Goal: Transaction & Acquisition: Book appointment/travel/reservation

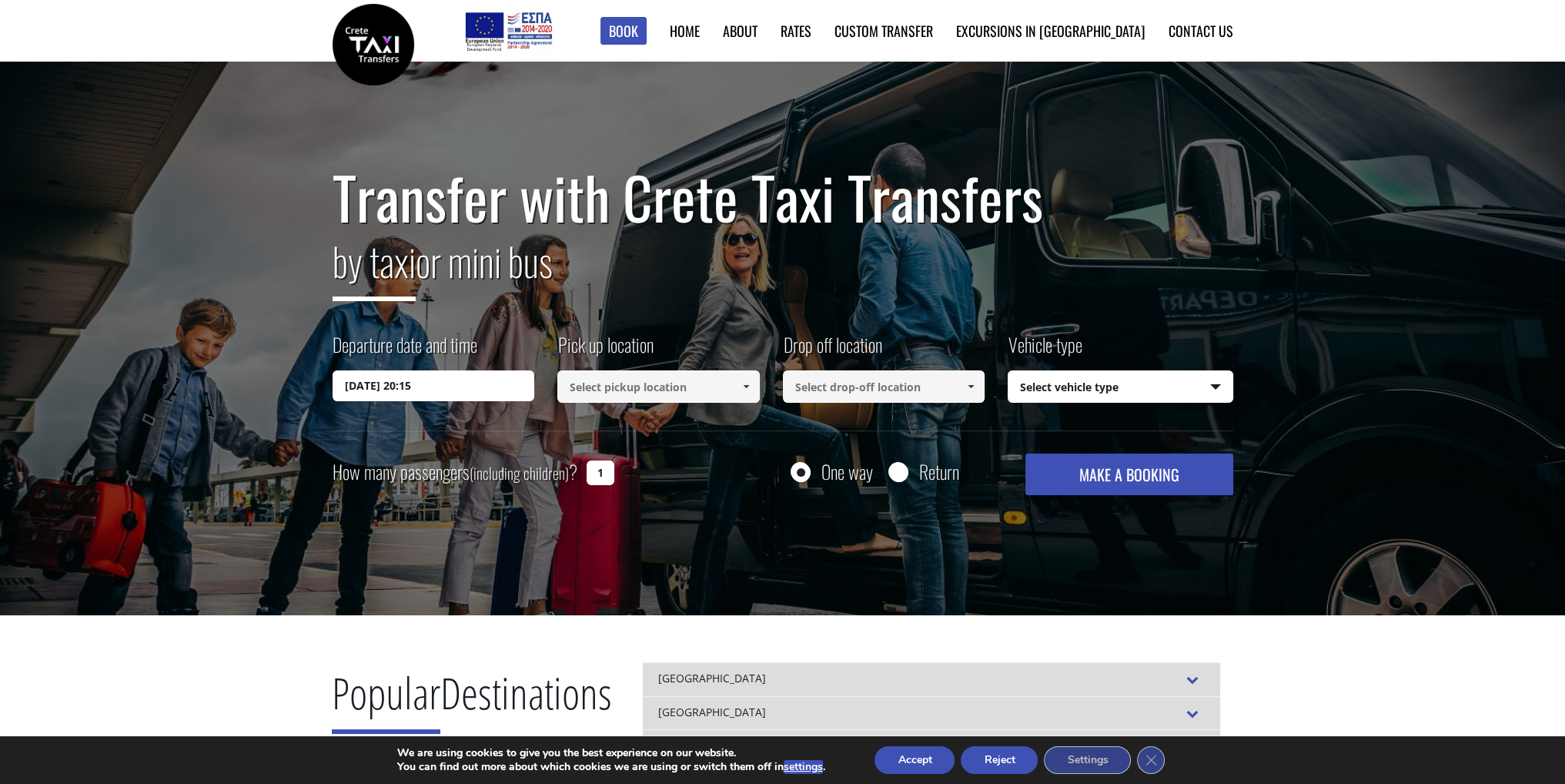
click at [400, 387] on input "13/09/2025 20:15" at bounding box center [434, 385] width 203 height 31
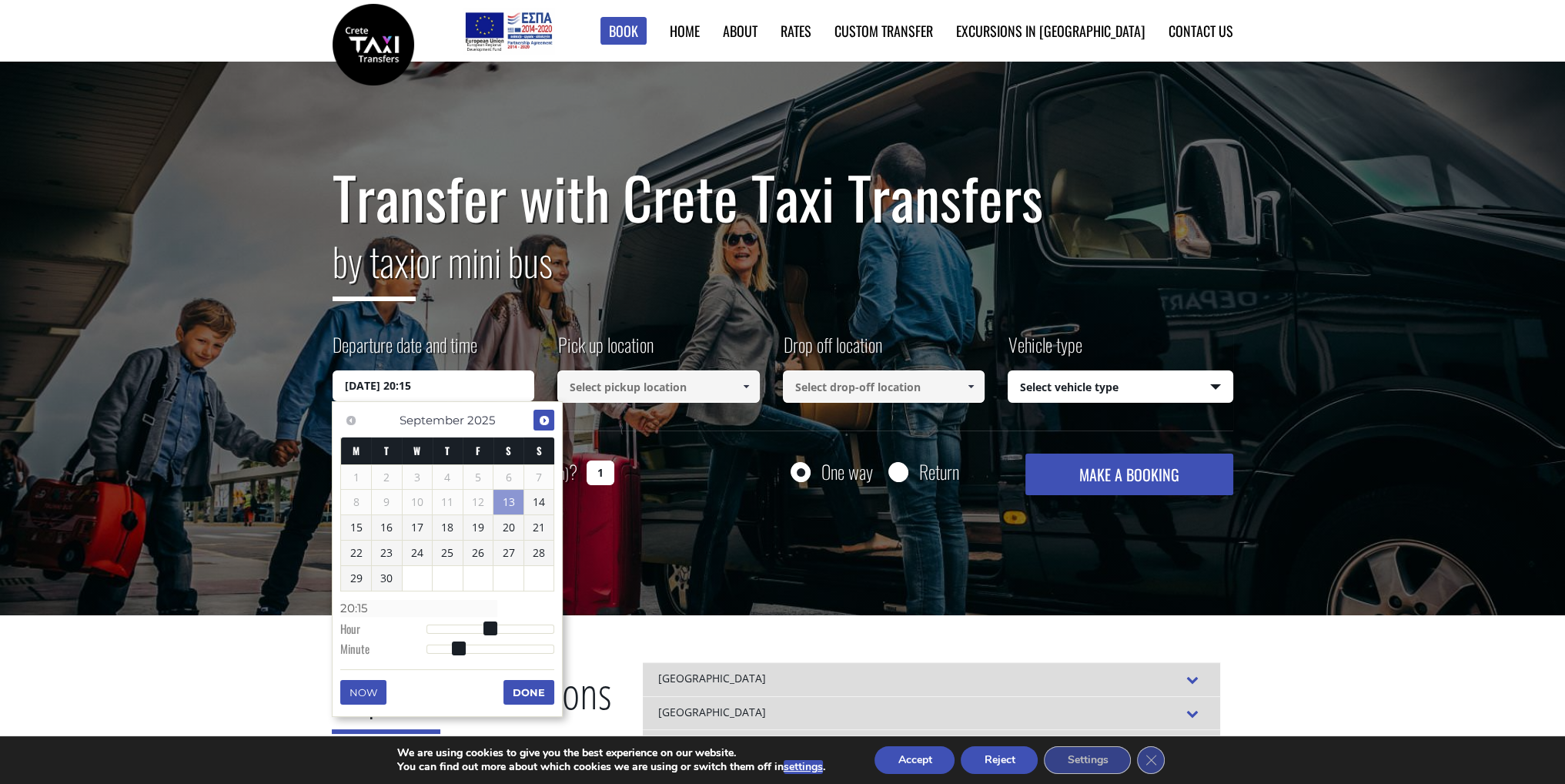
click at [539, 422] on span "Next" at bounding box center [544, 420] width 12 height 12
click at [393, 505] on link "7" at bounding box center [387, 502] width 30 height 25
type input "07/10/2025 01:00"
type input "01:00"
type input "07/10/2025 02:00"
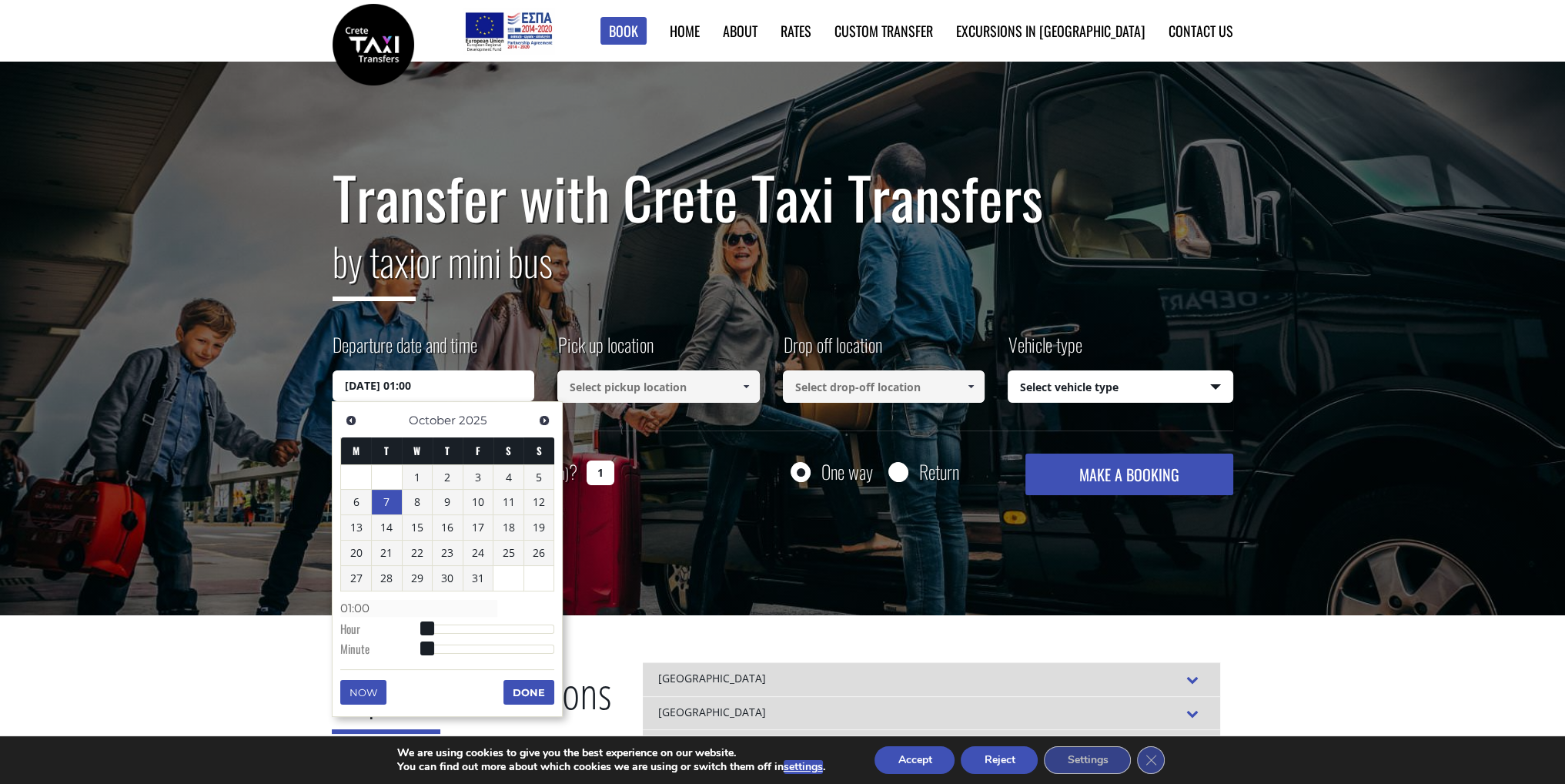
type input "02:00"
type input "07/10/2025 03:00"
type input "03:00"
type input "07/10/2025 04:00"
type input "04:00"
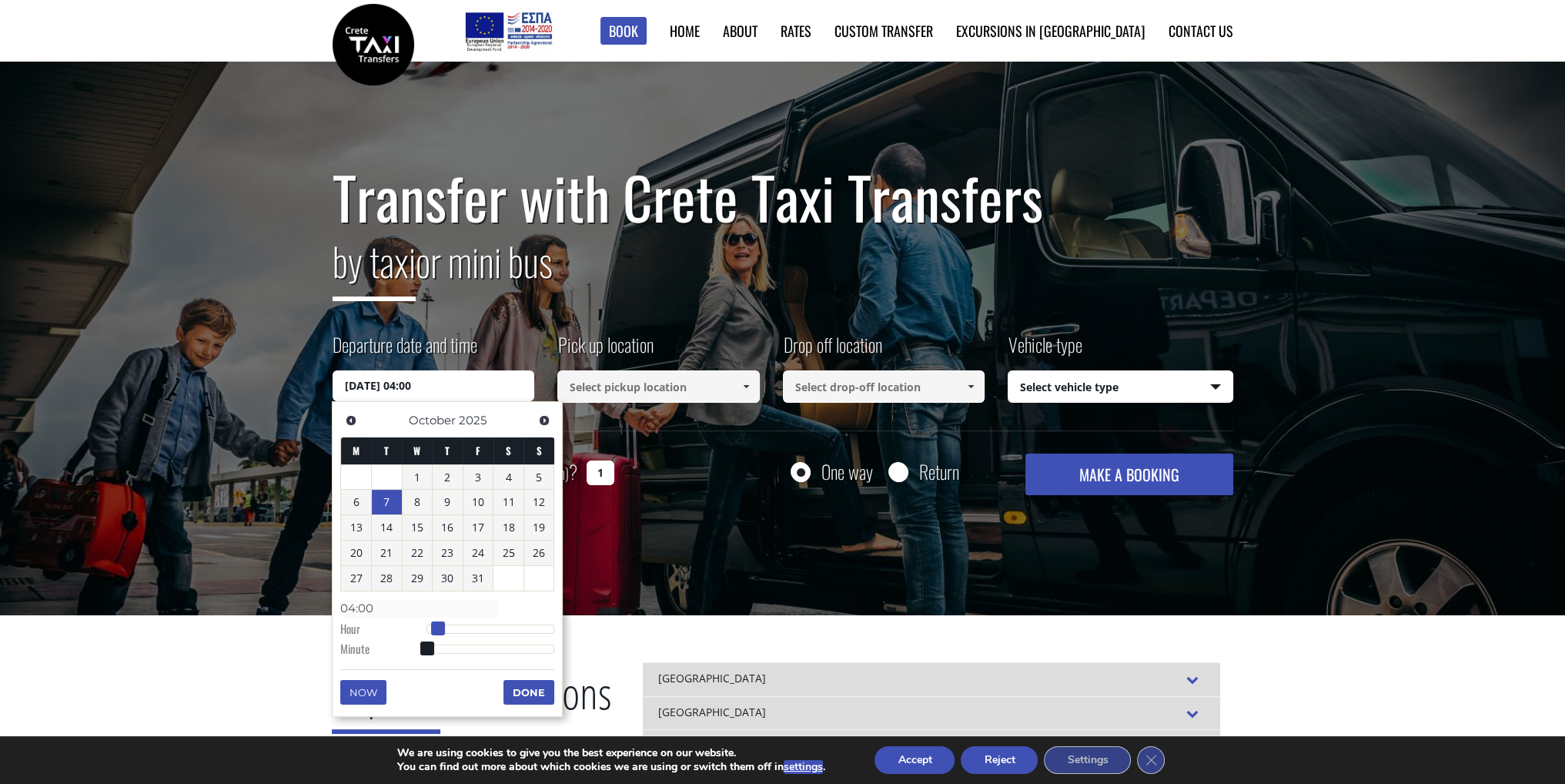
type input "07/10/2025 05:00"
type input "05:00"
type input "07/10/2025 06:00"
type input "06:00"
type input "07/10/2025 07:00"
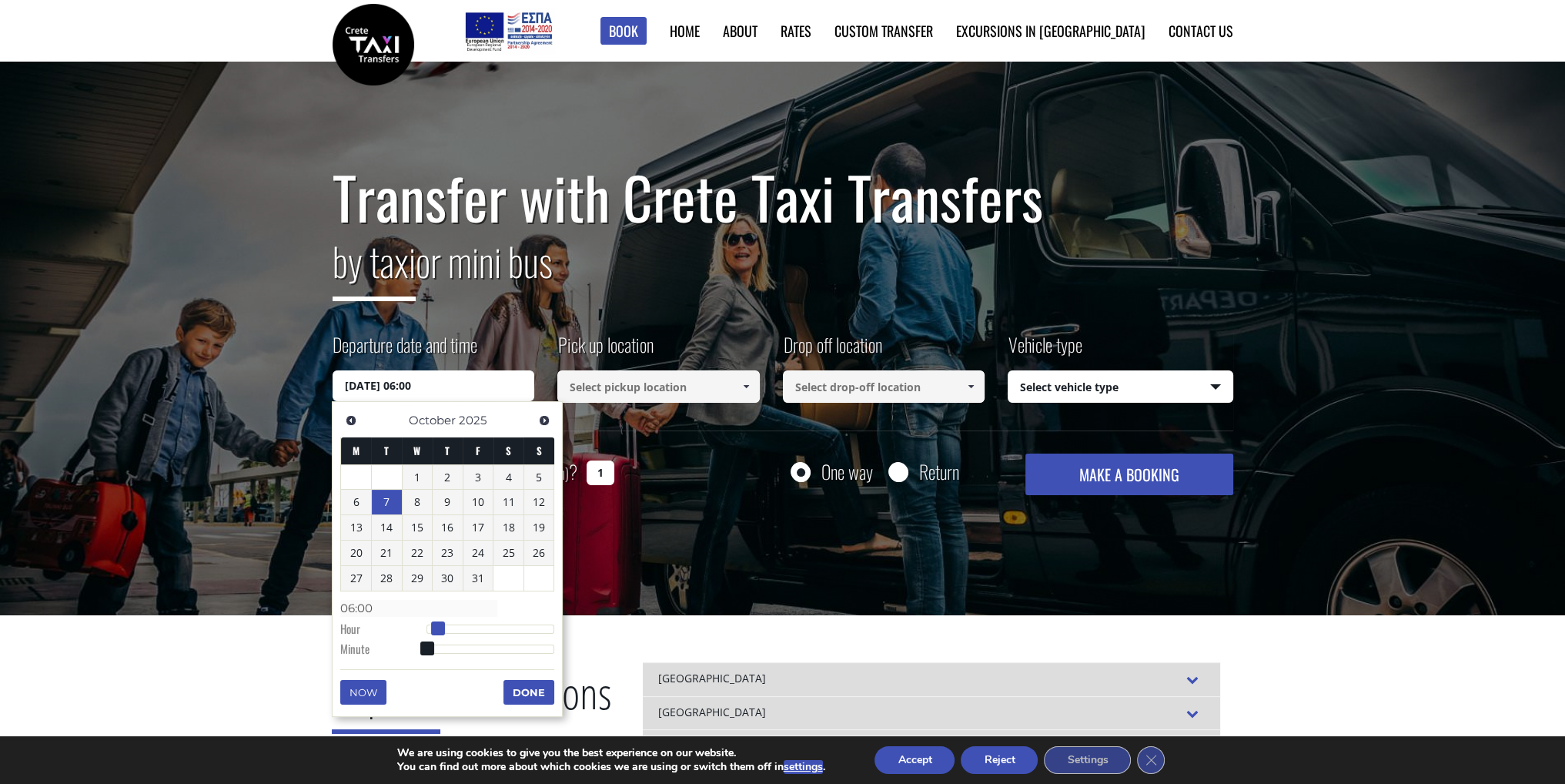
type input "07:00"
type input "07/10/2025 08:00"
type input "08:00"
type input "07/10/2025 09:00"
type input "09:00"
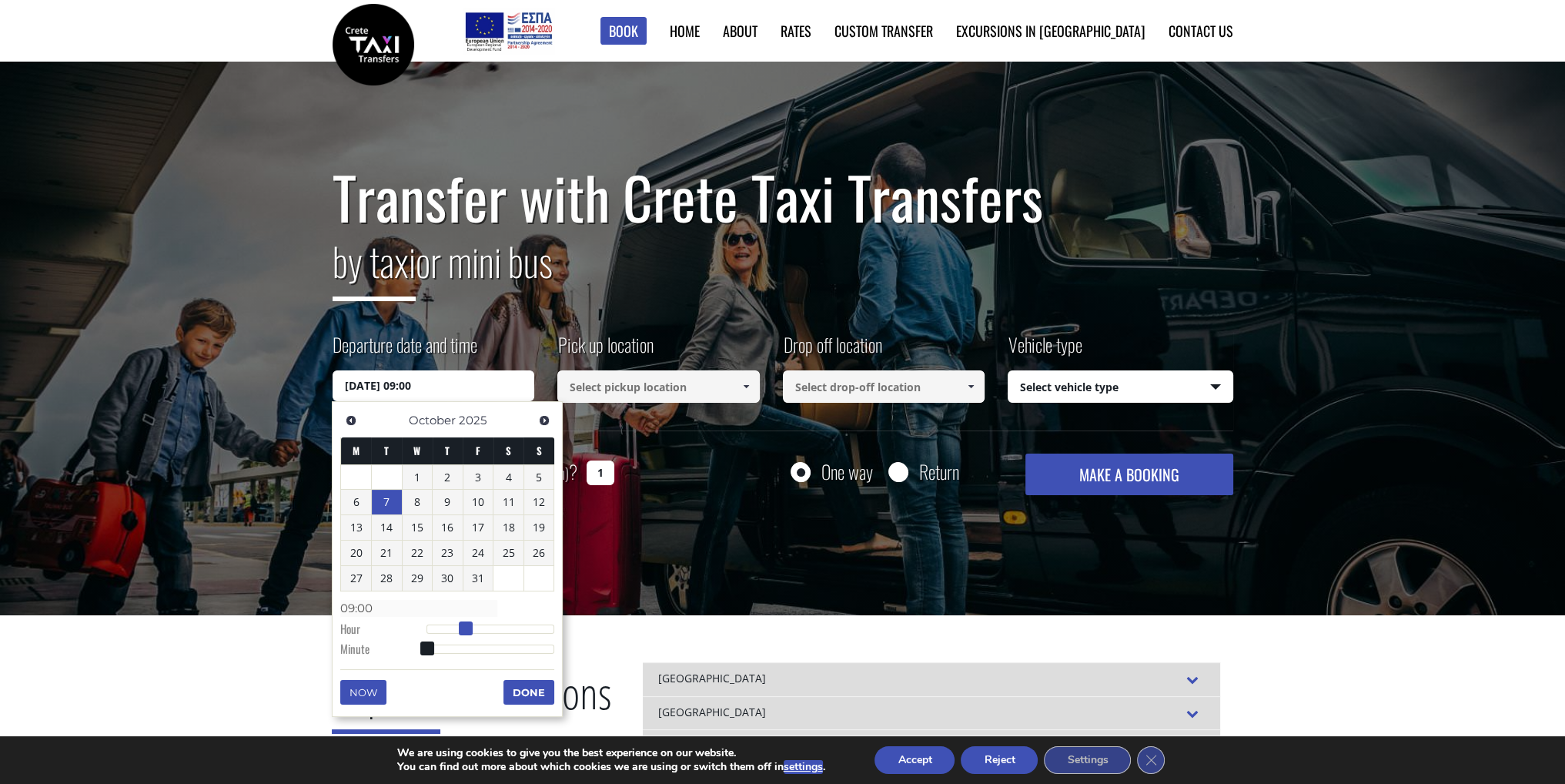
type input "07/10/2025 10:00"
type input "10:00"
type input "07/10/2025 11:00"
type input "11:00"
type input "07/10/2025 12:00"
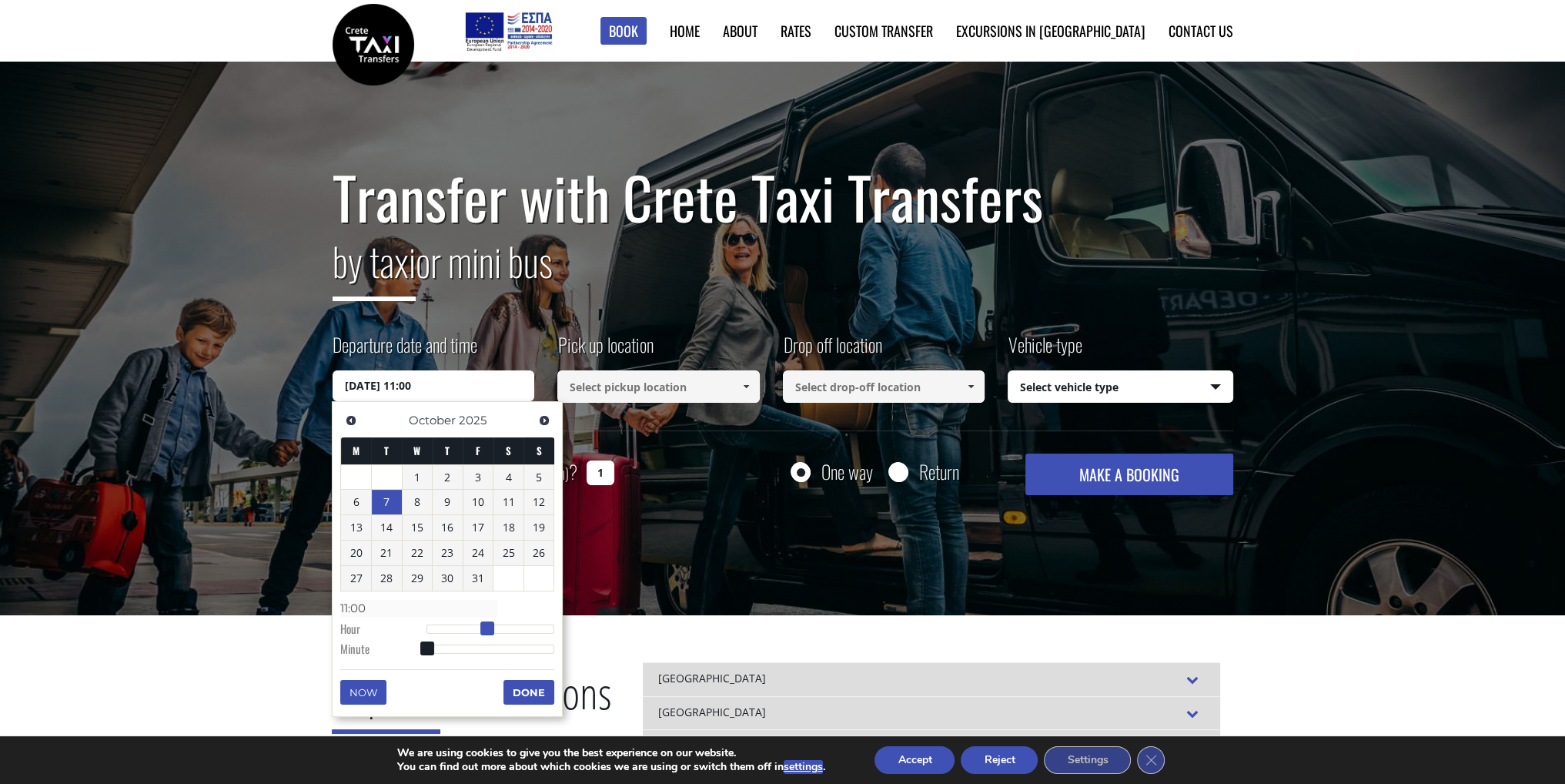
type input "12:00"
type input "07/10/2025 13:00"
type input "13:00"
type input "07/10/2025 14:00"
type input "14:00"
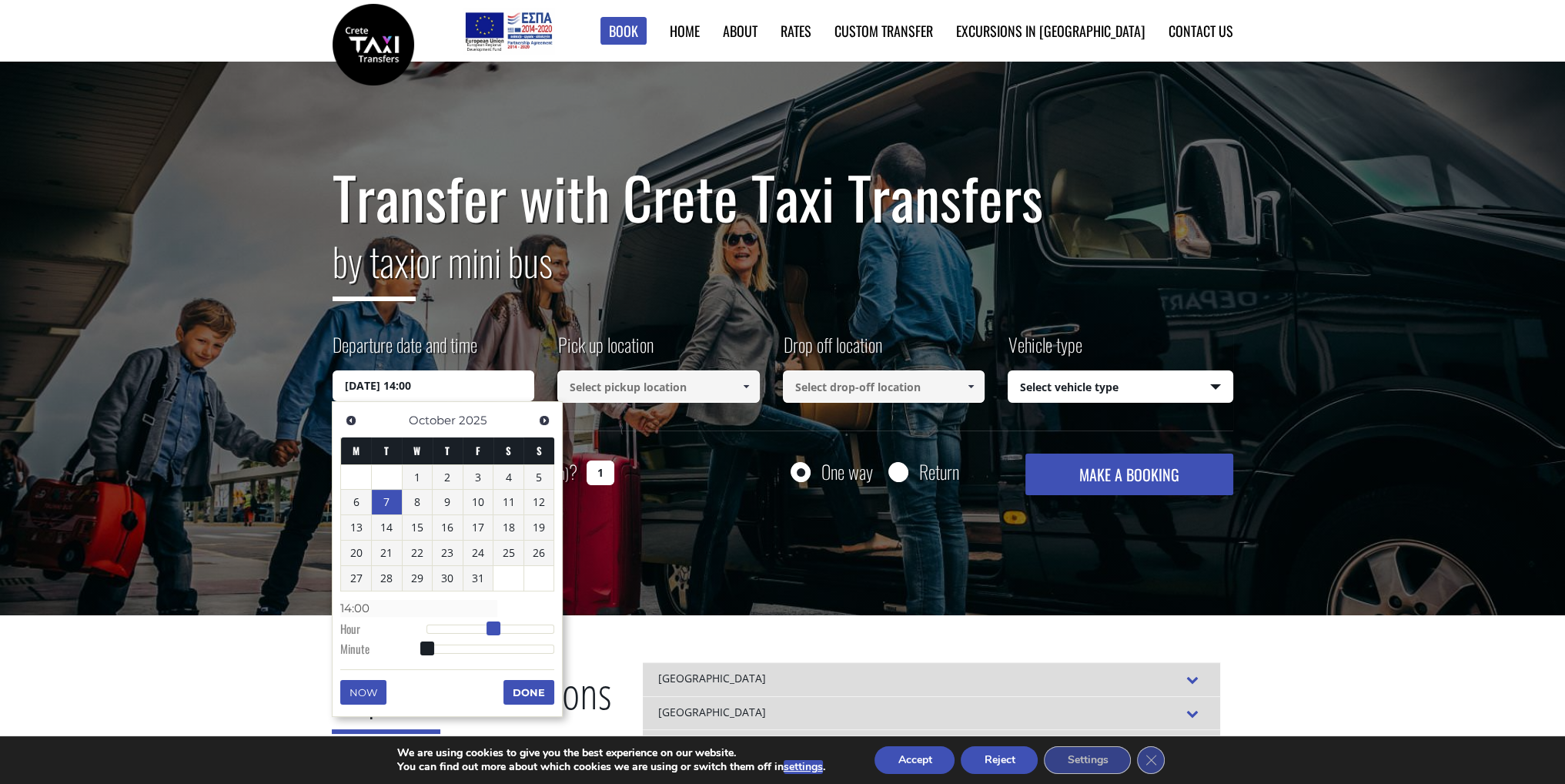
type input "07/10/2025 15:00"
type input "15:00"
type input "07/10/2025 16:00"
type input "16:00"
type input "07/10/2025 17:00"
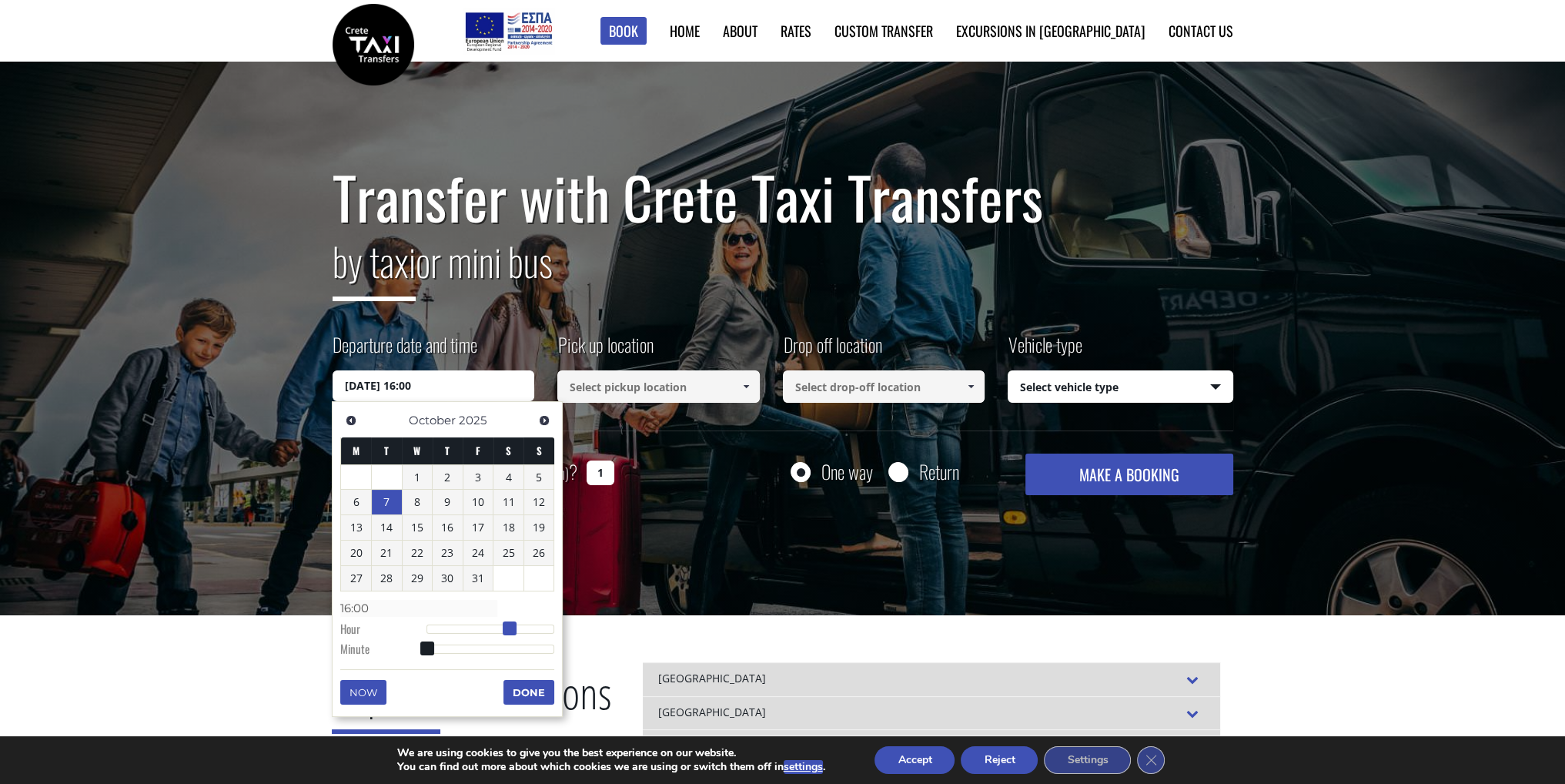
type input "17:00"
type input "07/10/2025 18:00"
type input "18:00"
type input "07/10/2025 19:00"
type input "19:00"
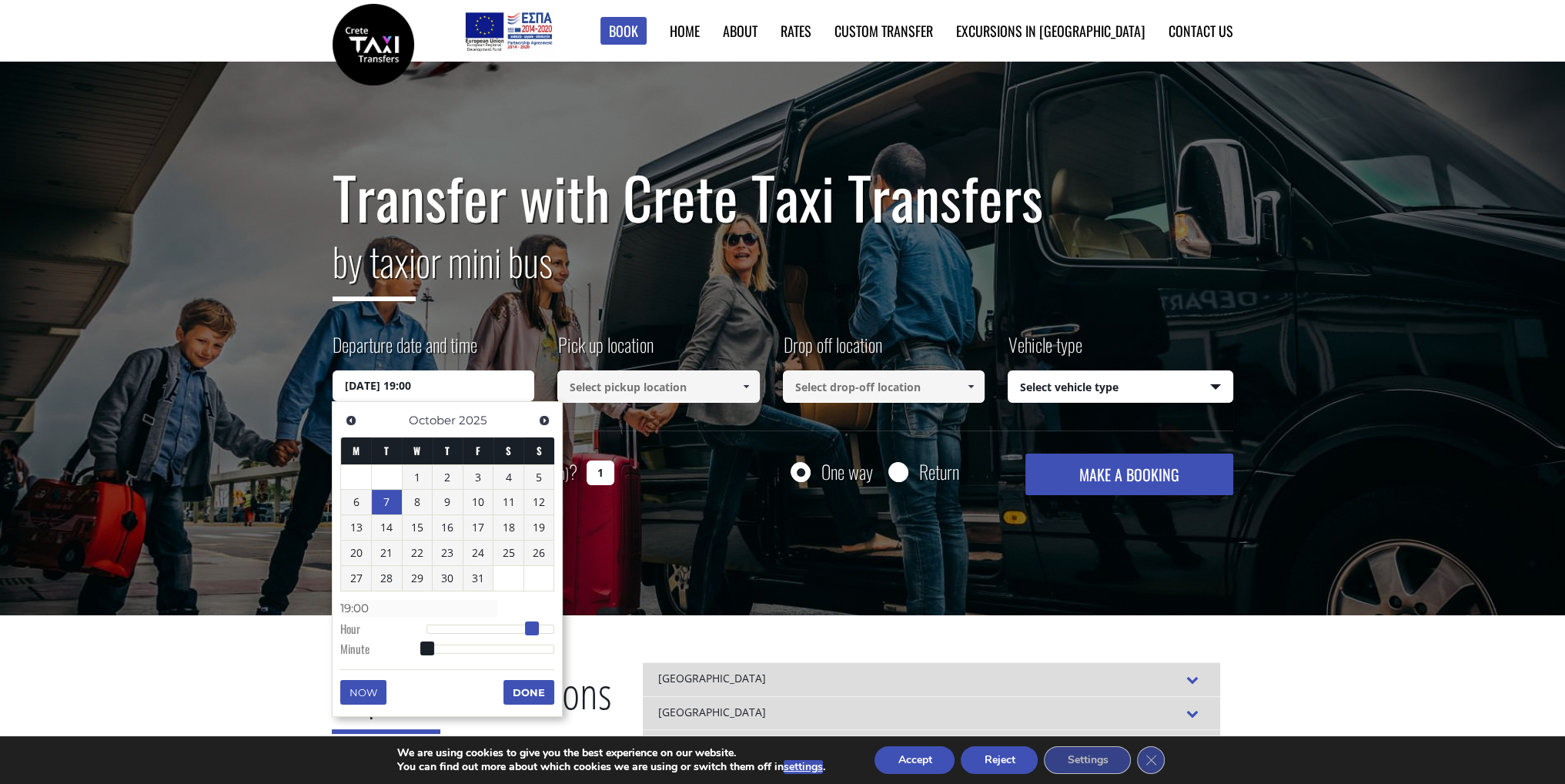
type input "07/10/2025 20:00"
type input "20:00"
type input "07/10/2025 21:00"
type input "21:00"
drag, startPoint x: 427, startPoint y: 629, endPoint x: 544, endPoint y: 626, distance: 117.0
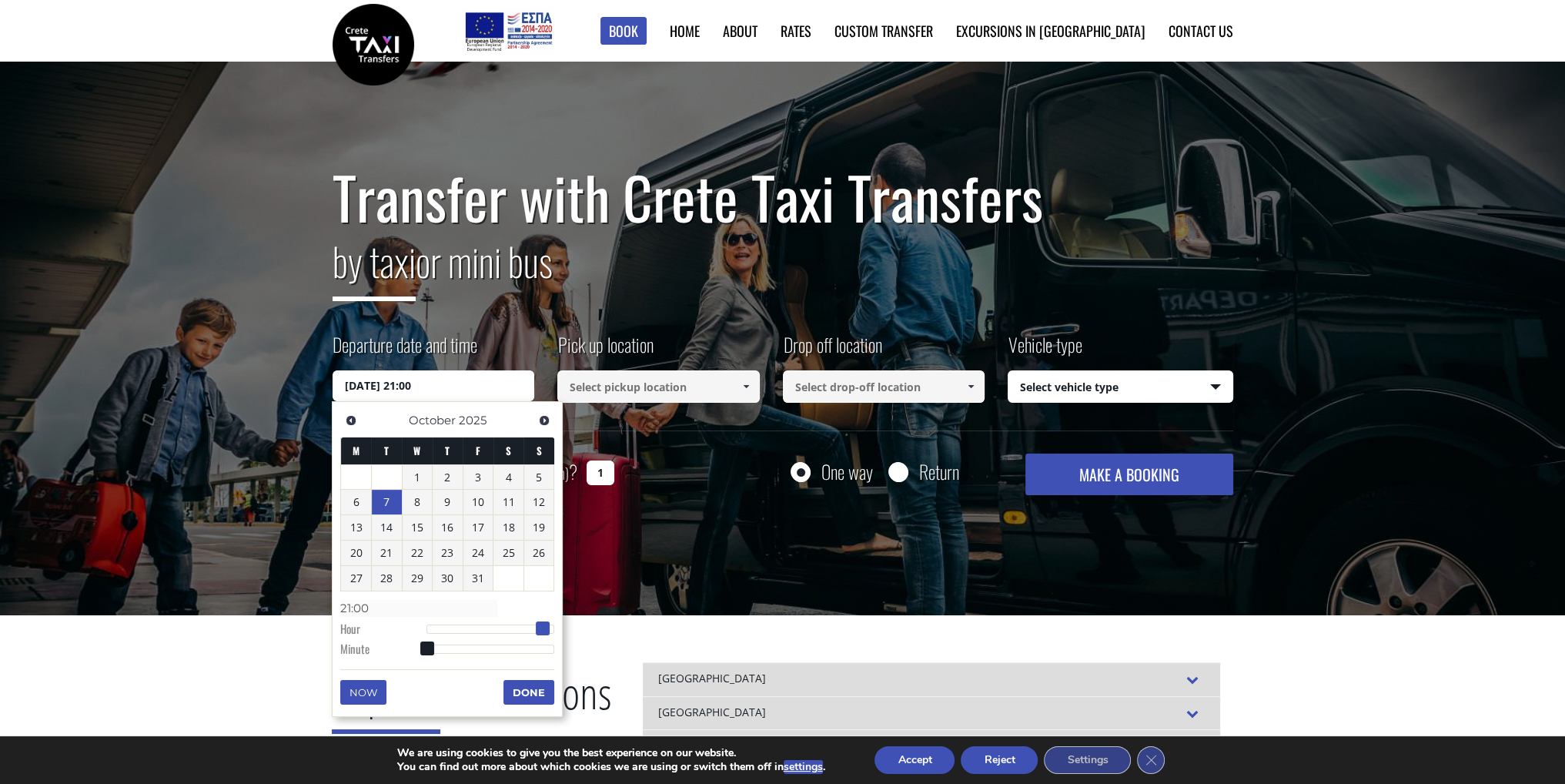
click at [544, 626] on span at bounding box center [542, 628] width 14 height 14
click at [530, 686] on button "Done" at bounding box center [529, 691] width 51 height 25
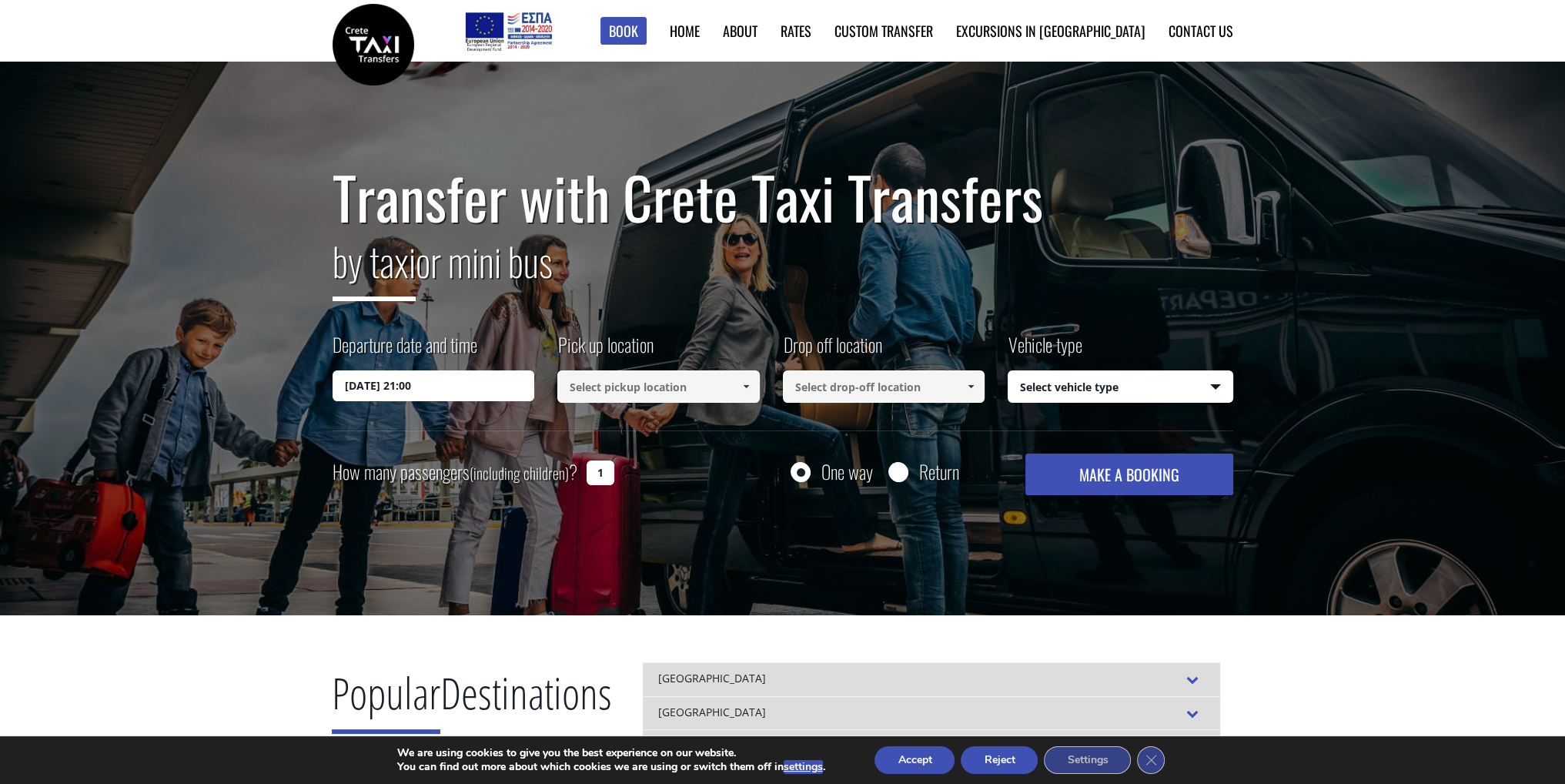
click at [748, 387] on span at bounding box center [745, 386] width 12 height 12
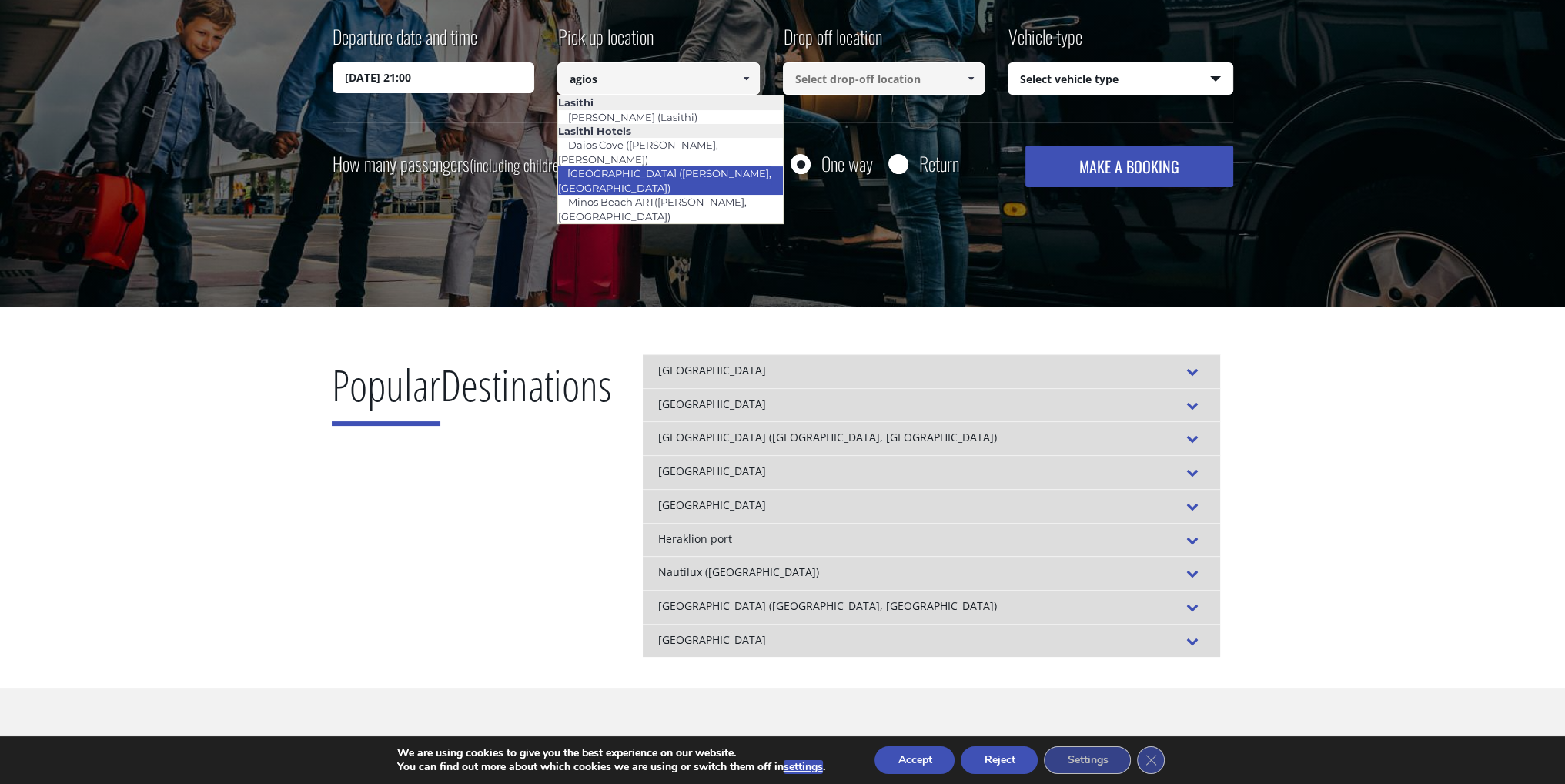
click at [668, 164] on link "[GEOGRAPHIC_DATA] ([PERSON_NAME], [GEOGRAPHIC_DATA])" at bounding box center [664, 180] width 214 height 35
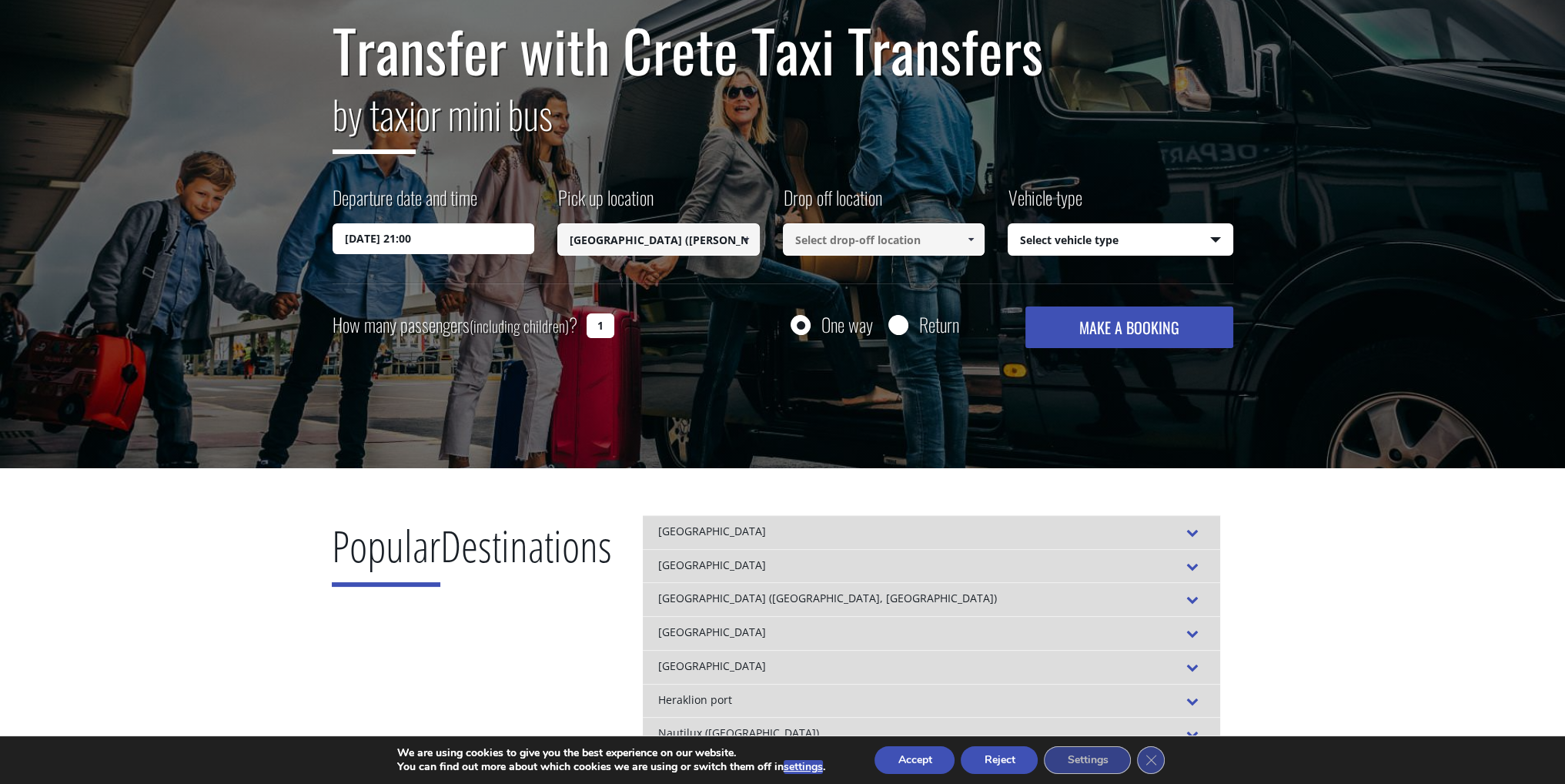
scroll to position [77, 0]
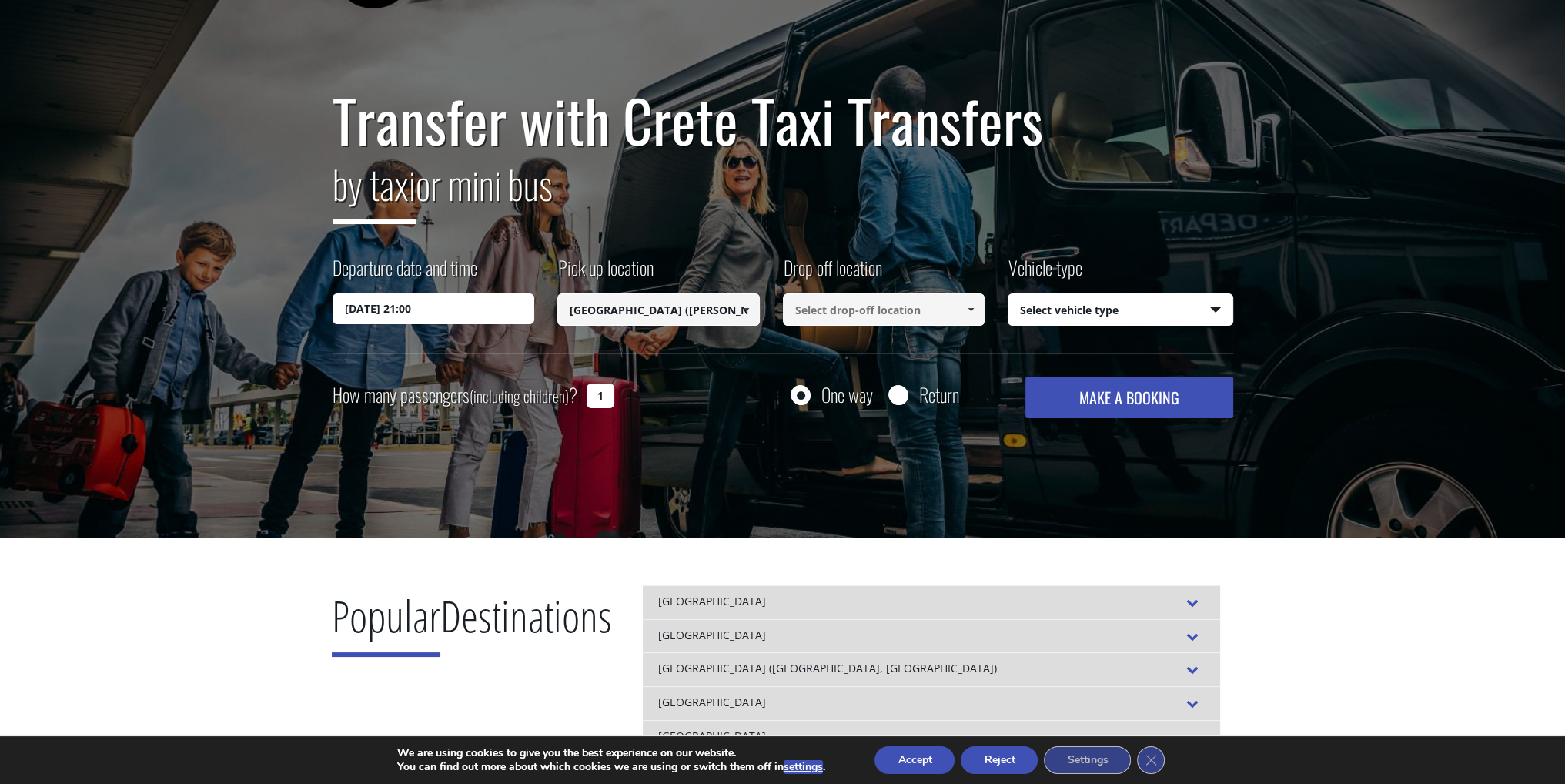
type input "[GEOGRAPHIC_DATA] ([PERSON_NAME], [GEOGRAPHIC_DATA])"
click at [965, 313] on span at bounding box center [970, 309] width 12 height 12
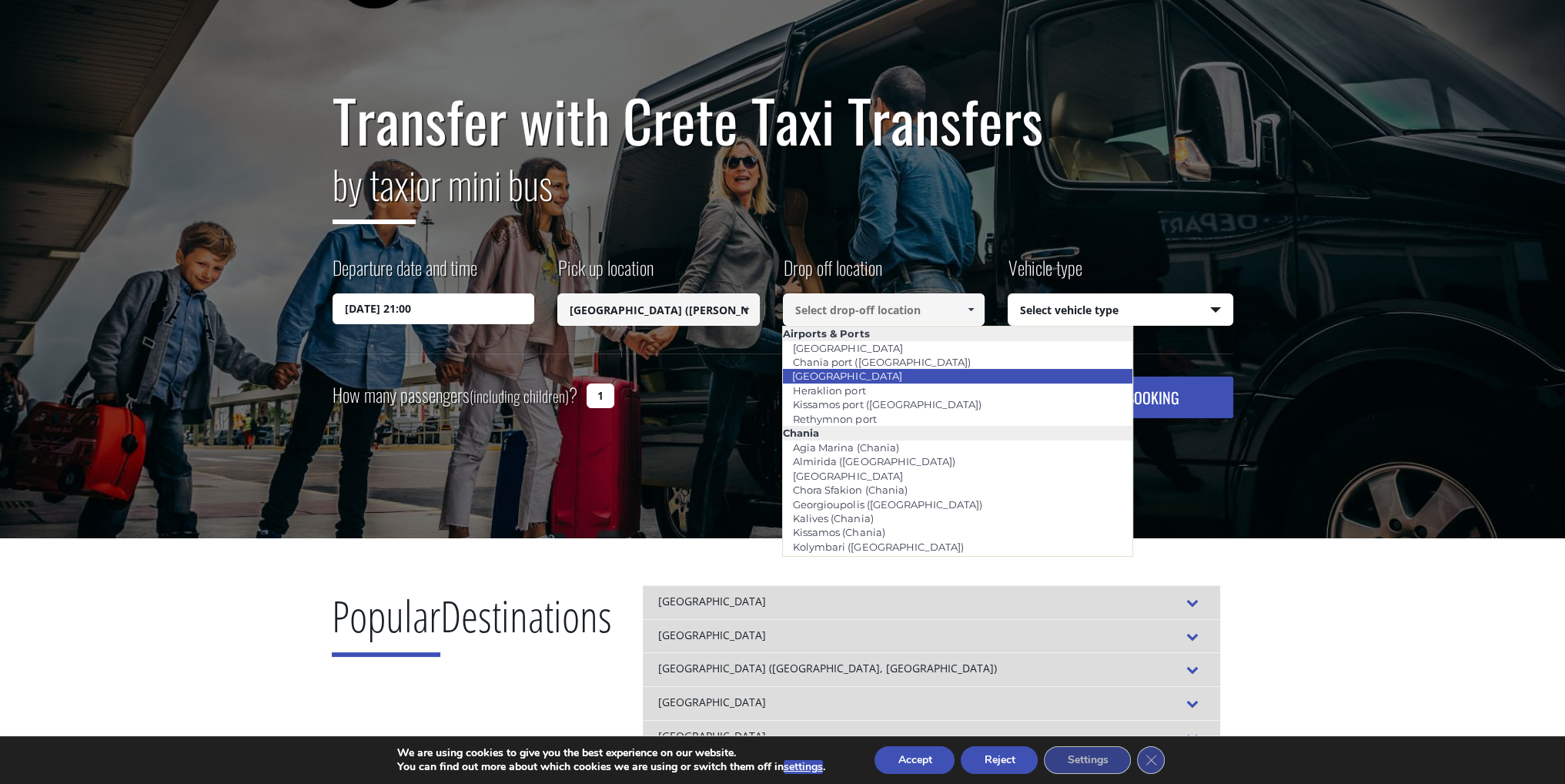
click at [887, 372] on li "[GEOGRAPHIC_DATA]" at bounding box center [957, 375] width 349 height 14
type input "[GEOGRAPHIC_DATA]"
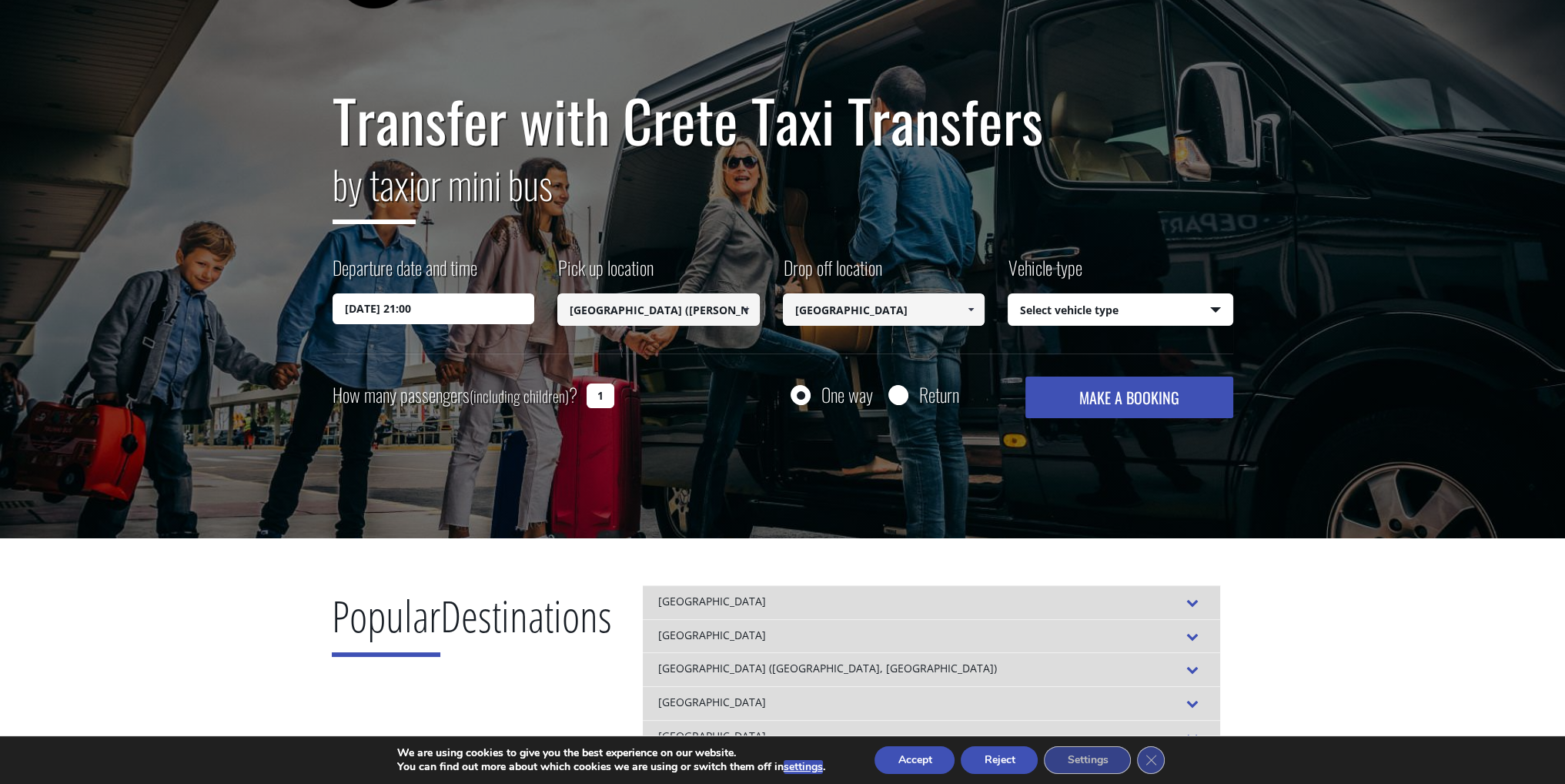
click at [1210, 308] on select "Select vehicle type Taxi (4 passengers) Mercedes E Class Mini Van (7 passengers…" at bounding box center [1120, 310] width 224 height 33
select select "540"
click at [1008, 294] on select "Select vehicle type Taxi (4 passengers) Mercedes E Class Mini Van (7 passengers…" at bounding box center [1120, 310] width 224 height 33
drag, startPoint x: 602, startPoint y: 396, endPoint x: 594, endPoint y: 395, distance: 8.1
click at [594, 395] on input "1" at bounding box center [600, 396] width 28 height 25
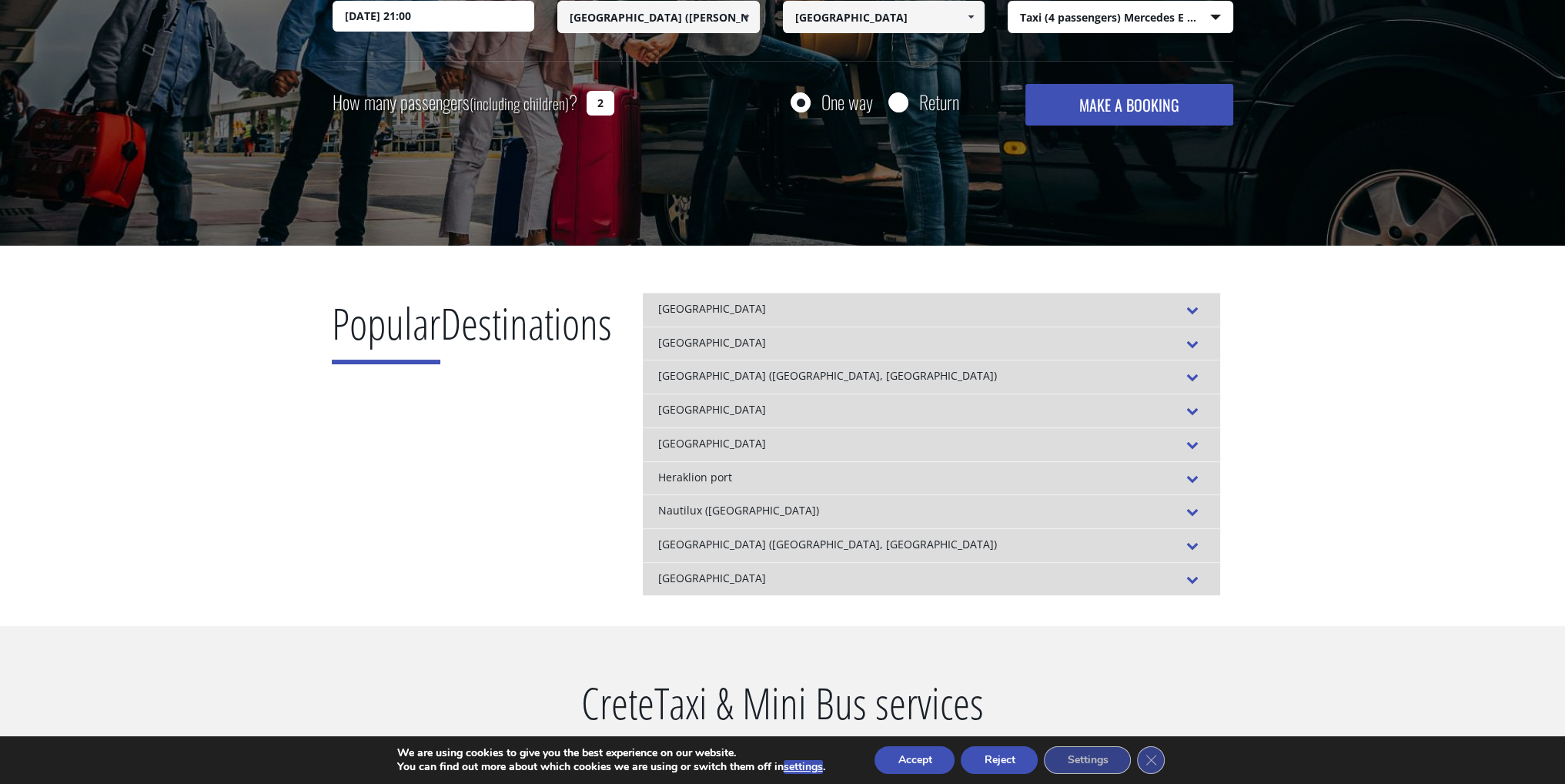
scroll to position [154, 0]
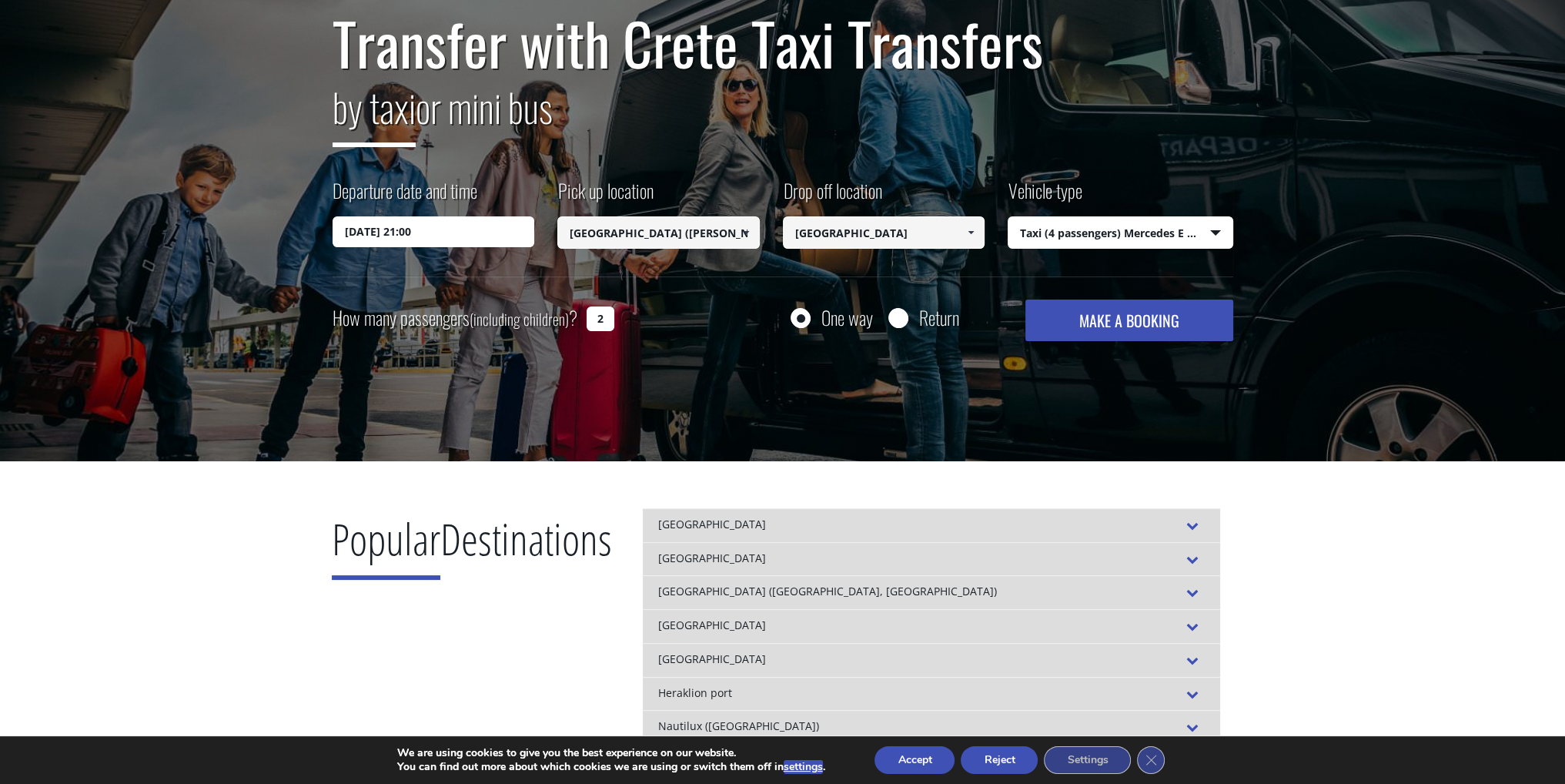
type input "2"
click at [1079, 309] on button "MAKE A BOOKING" at bounding box center [1129, 320] width 207 height 41
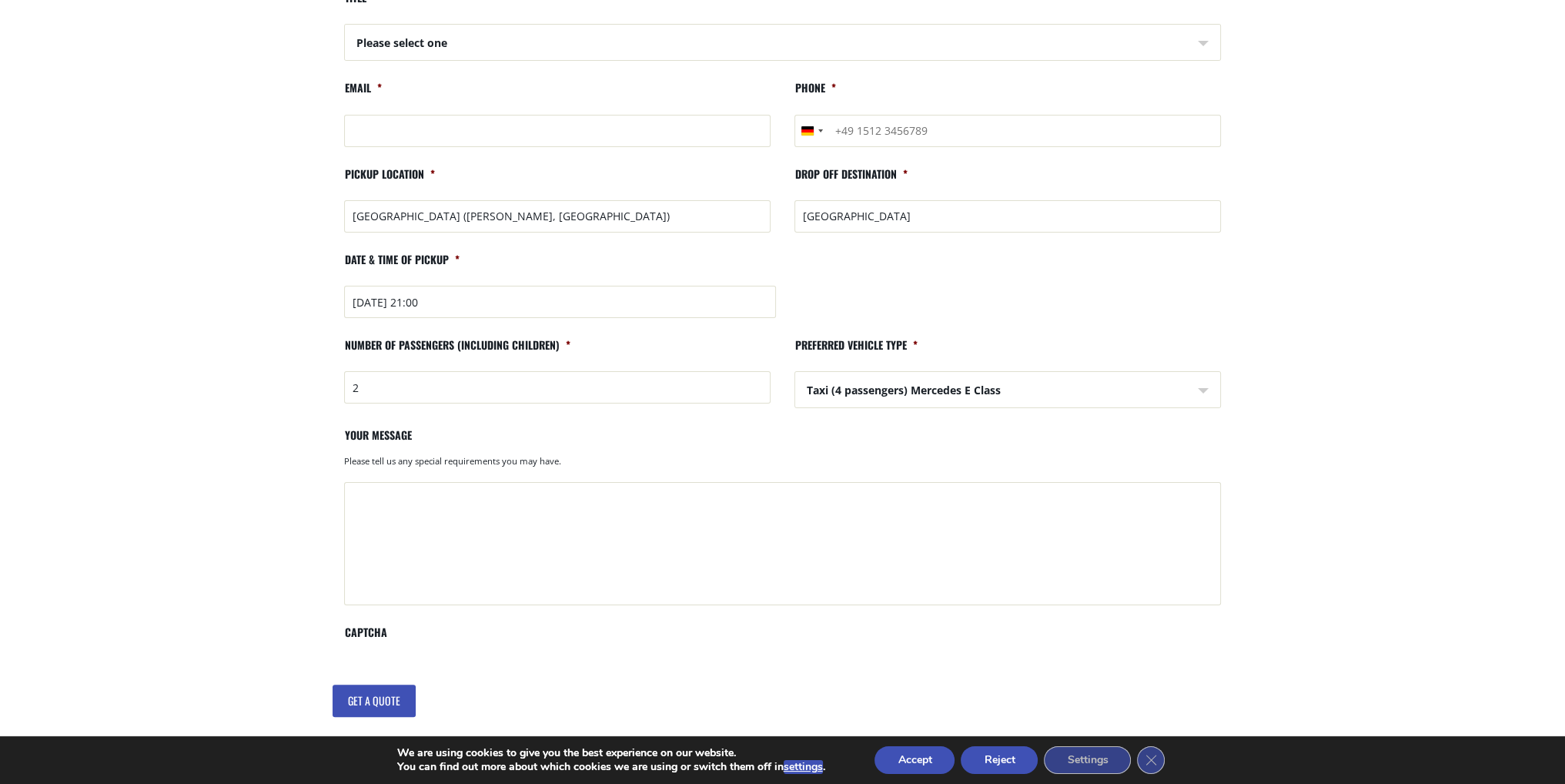
scroll to position [385, 0]
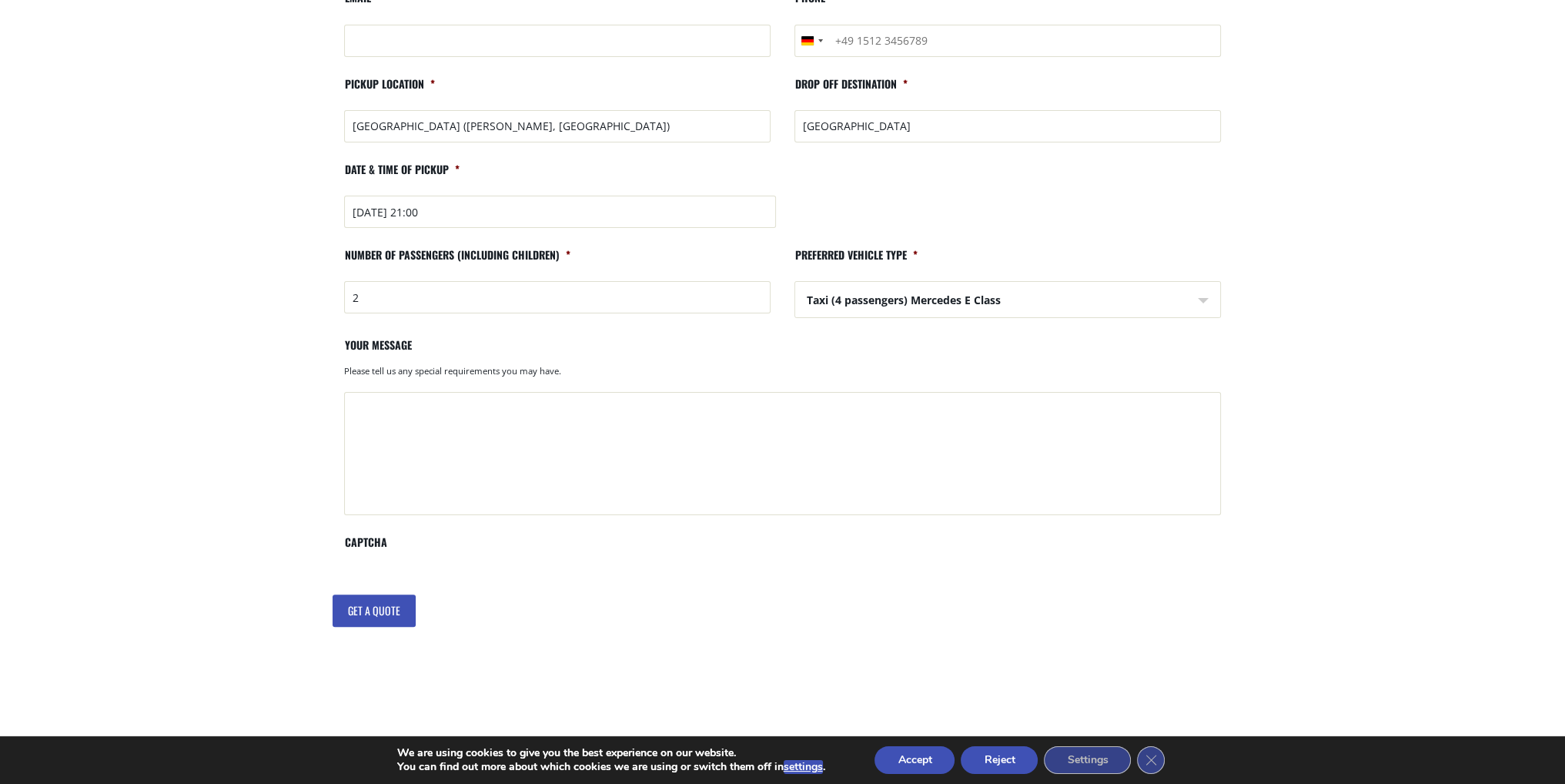
click at [386, 605] on input "Get a quote" at bounding box center [374, 610] width 83 height 33
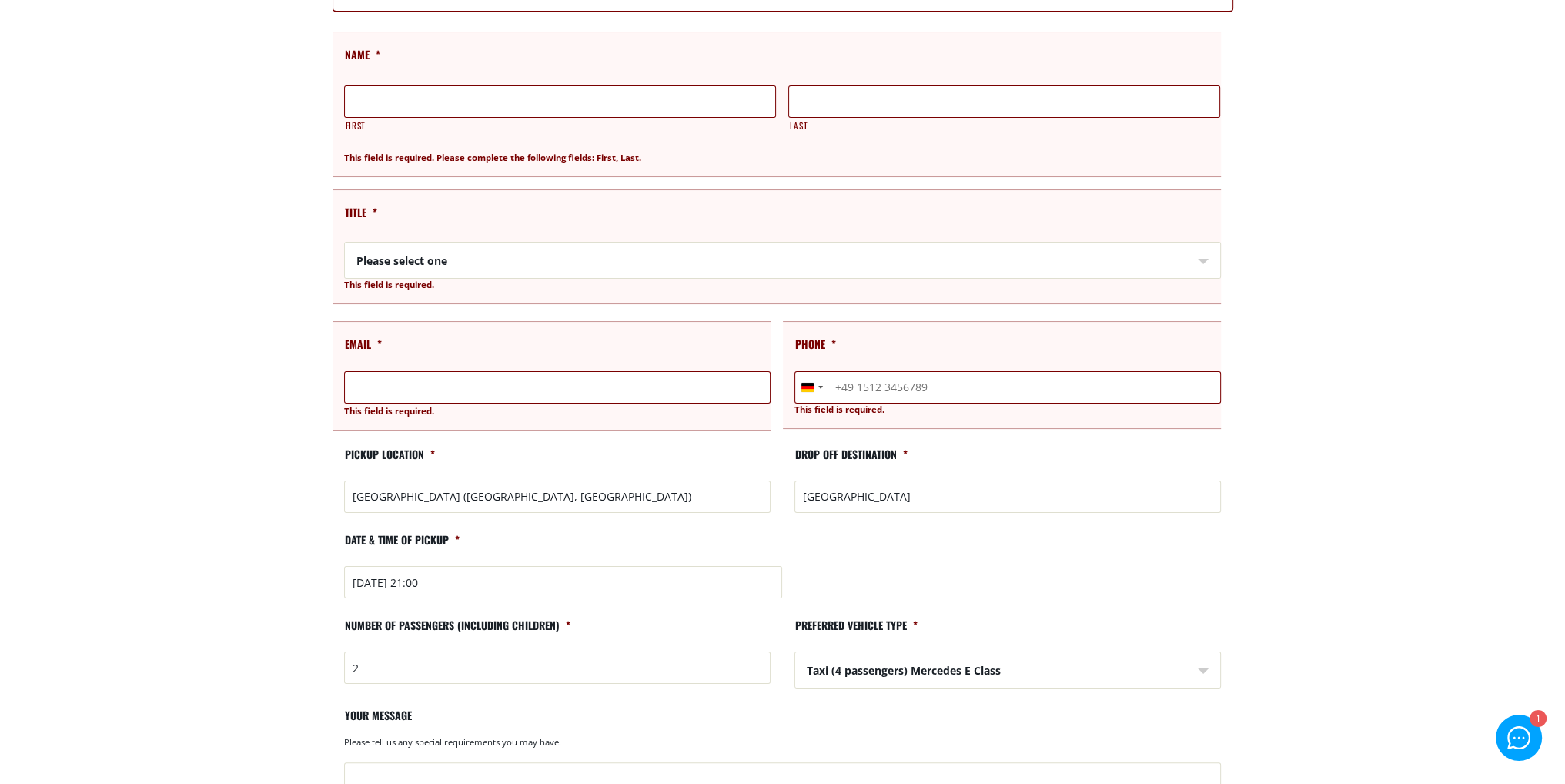
scroll to position [77, 0]
